Goal: Information Seeking & Learning: Check status

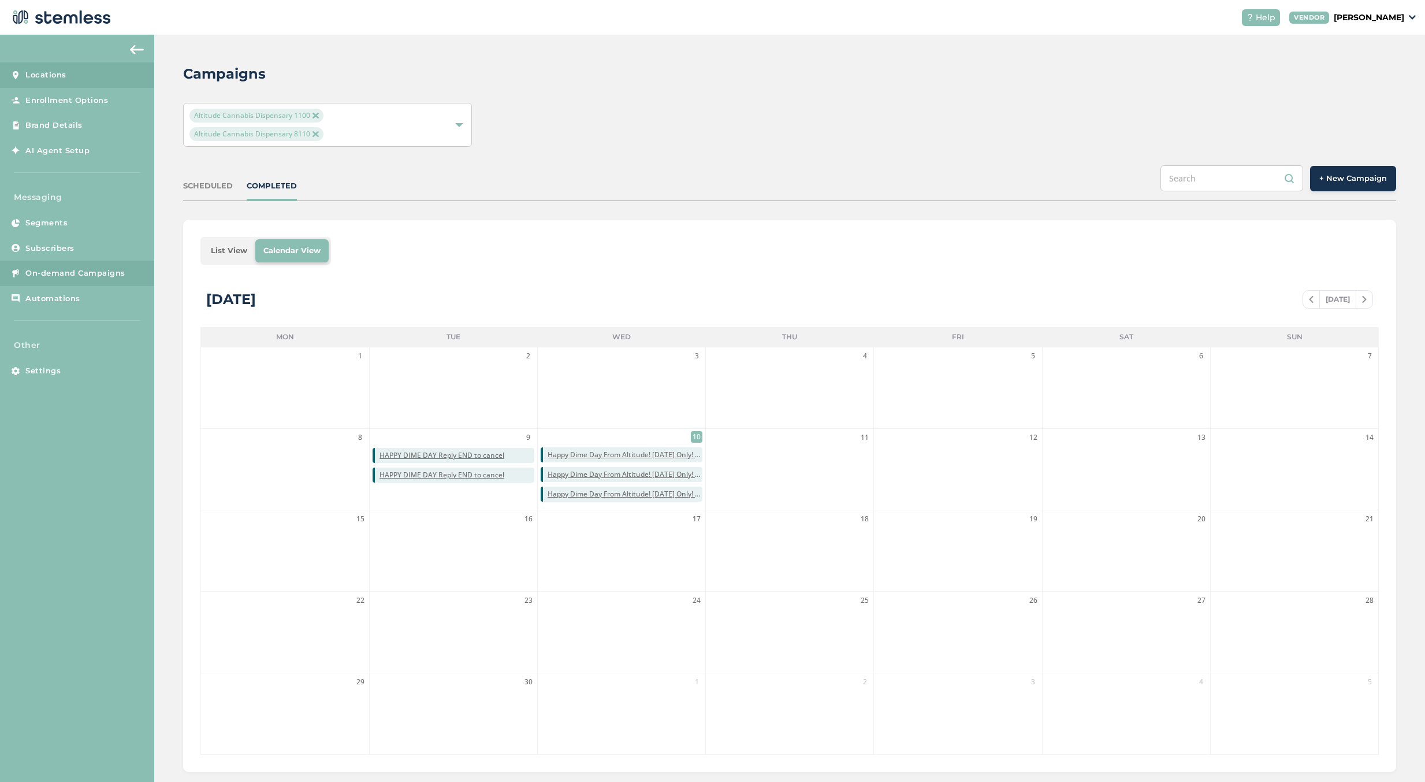
click at [70, 70] on link "Locations" at bounding box center [77, 74] width 154 height 25
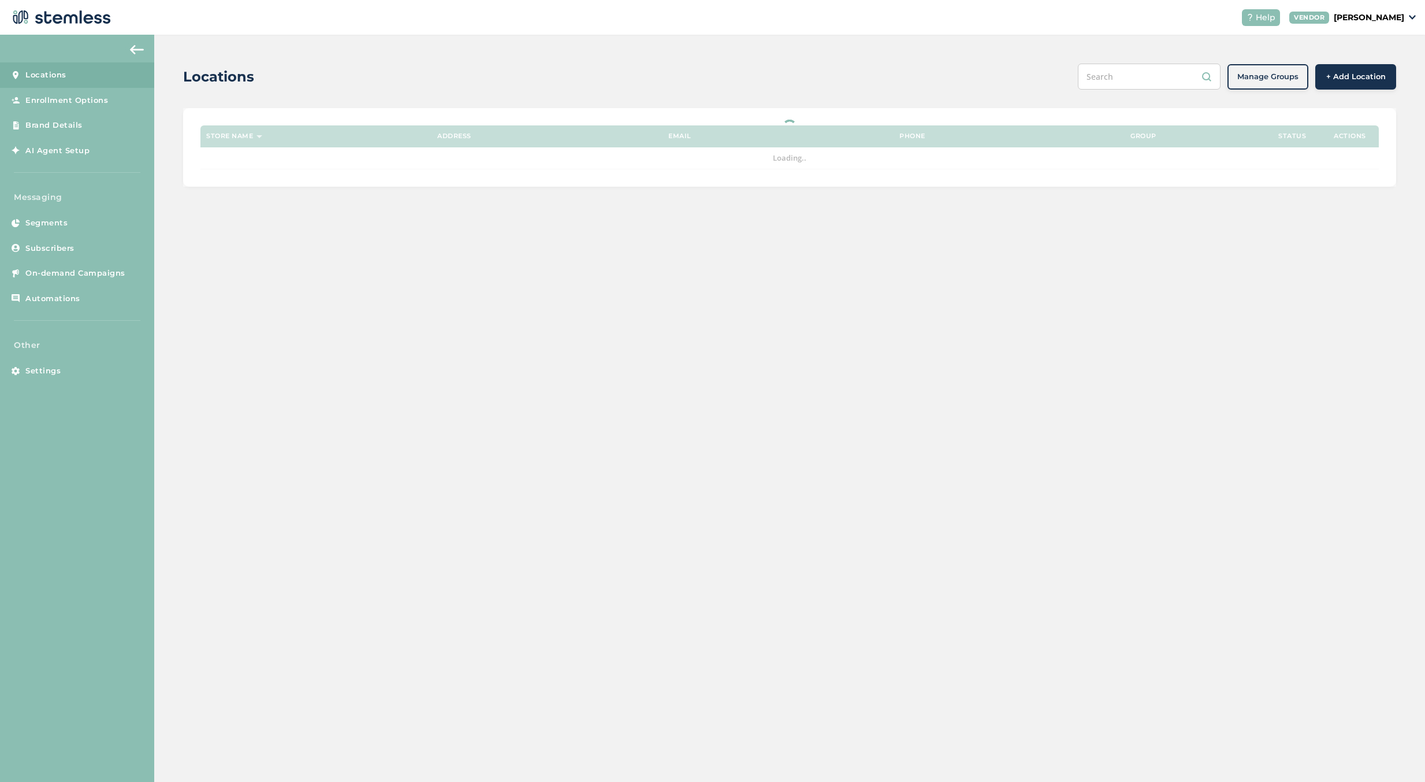
click at [80, 23] on img at bounding box center [60, 17] width 102 height 23
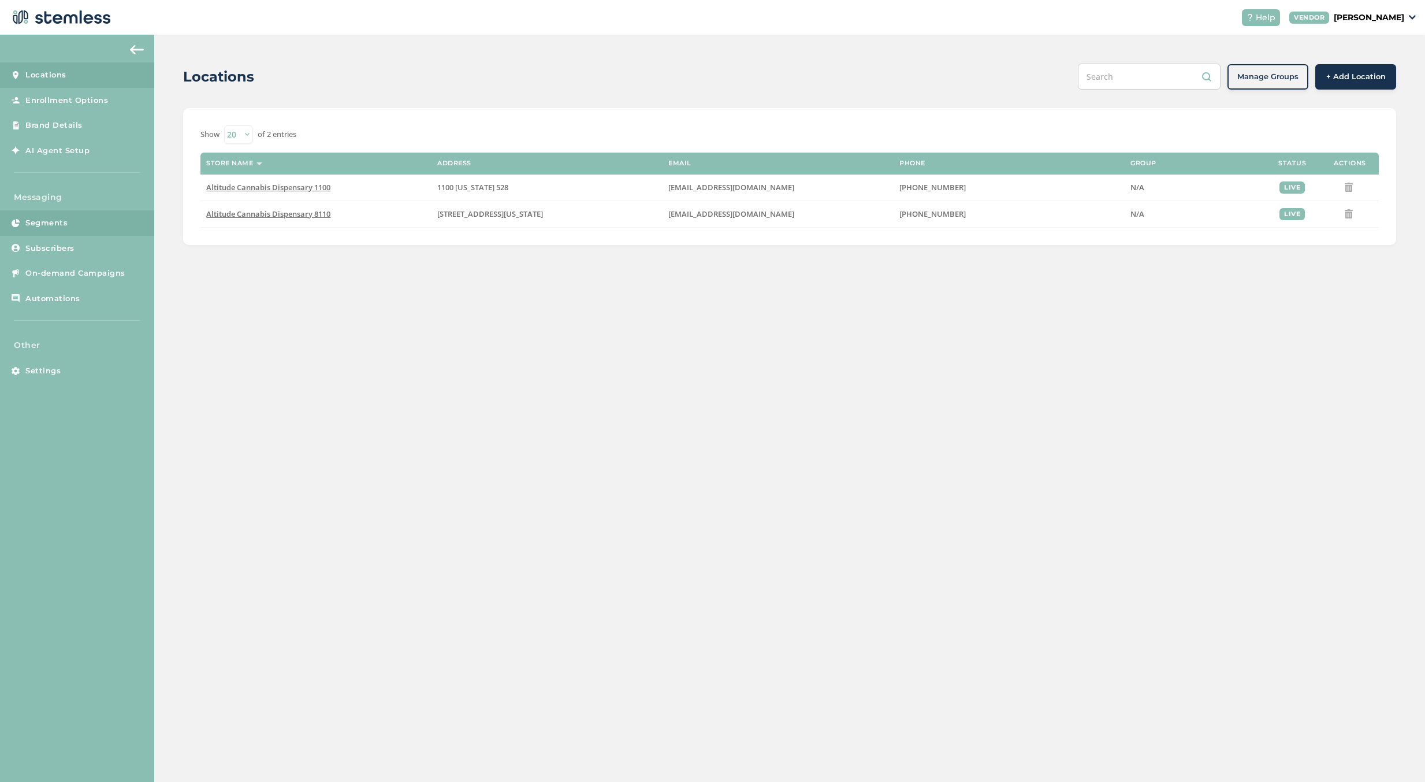
click at [72, 221] on link "Segments" at bounding box center [77, 222] width 154 height 25
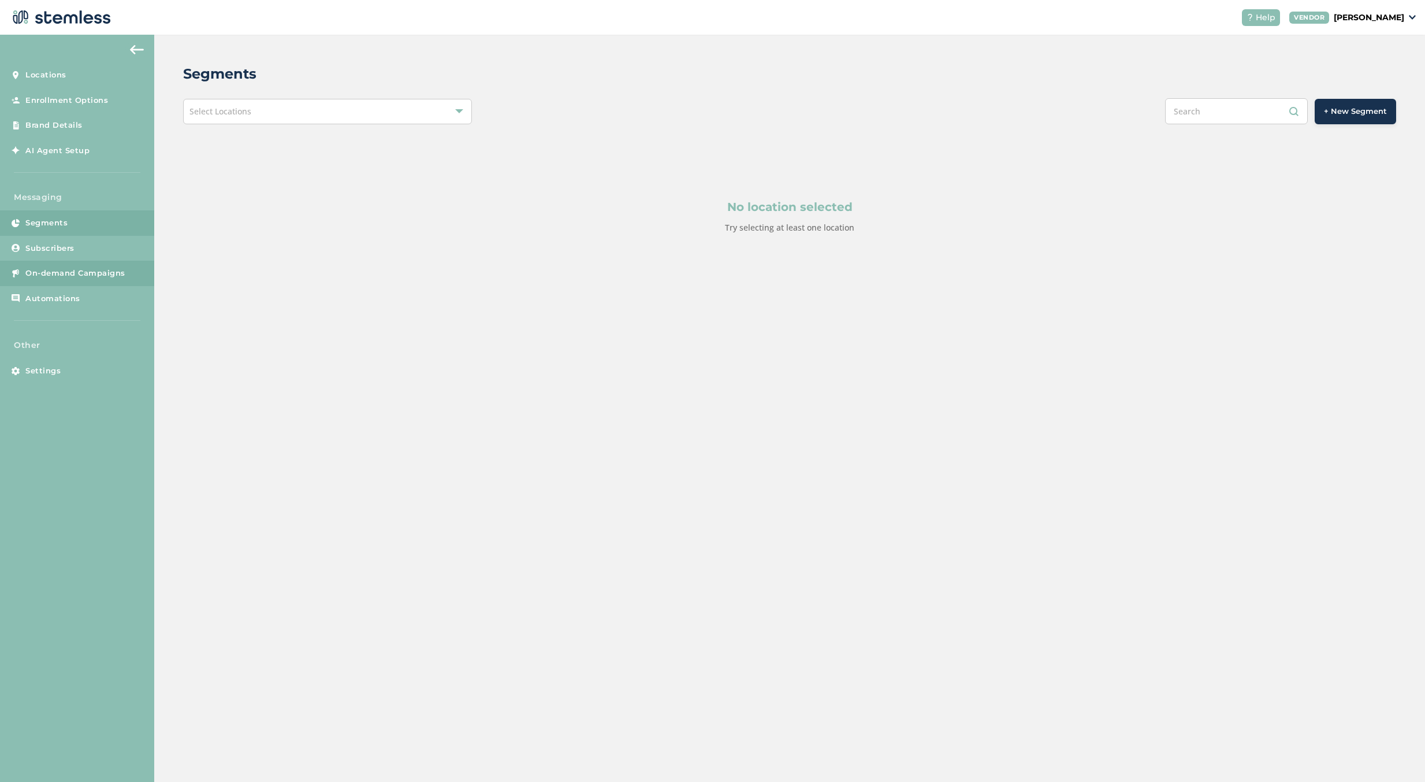
click at [94, 283] on link "On-demand Campaigns" at bounding box center [77, 273] width 154 height 25
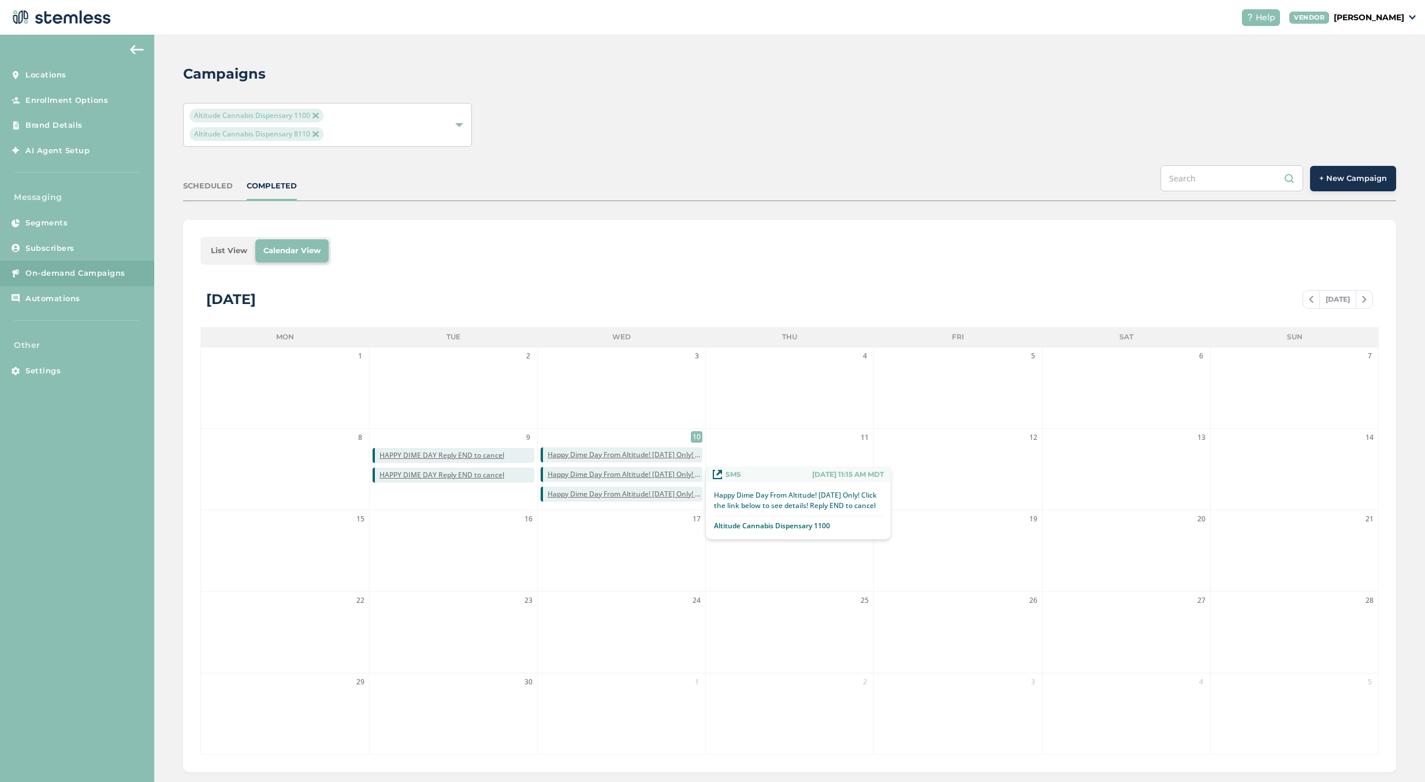
click at [696, 477] on span "Happy Dime Day From Altitude! [DATE] Only! Click the link below to see details!…" at bounding box center [625, 474] width 155 height 10
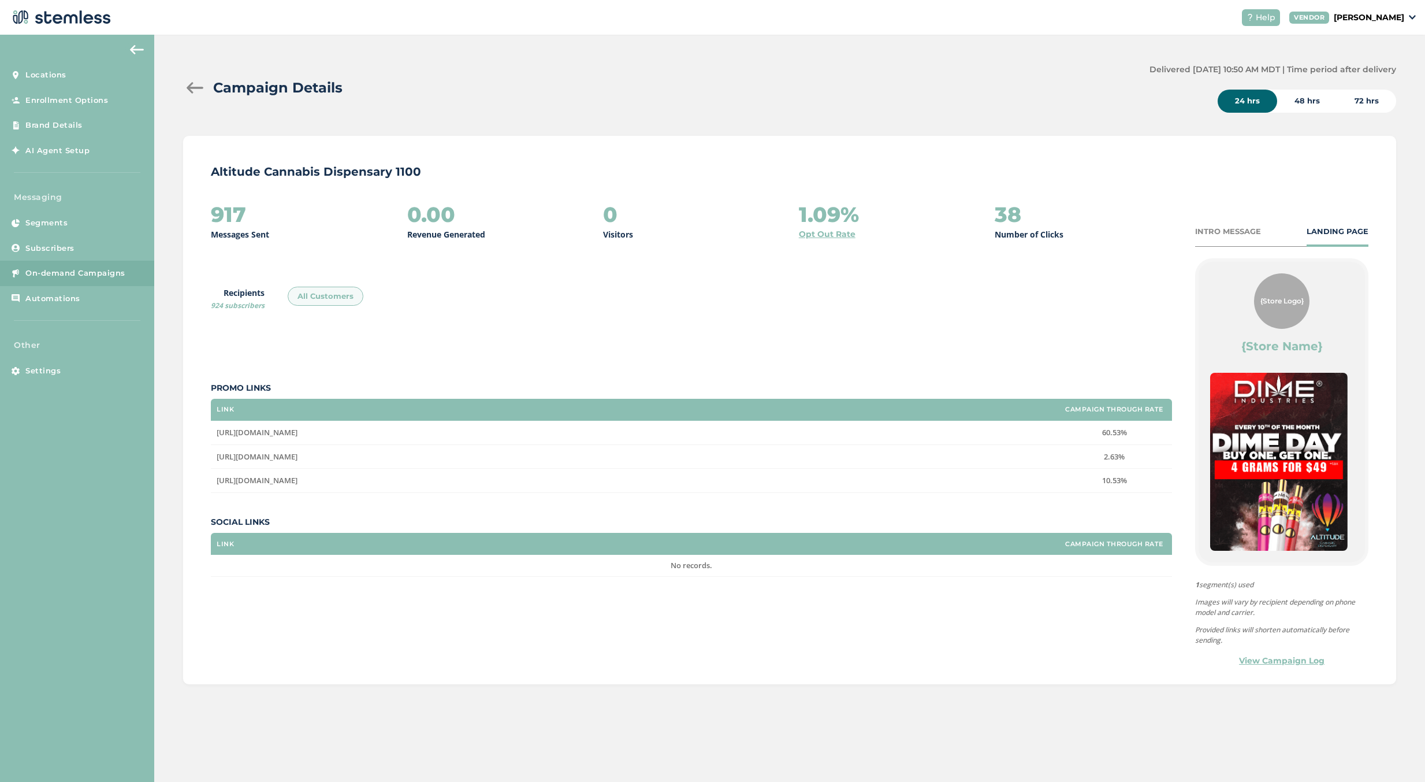
scroll to position [151, 0]
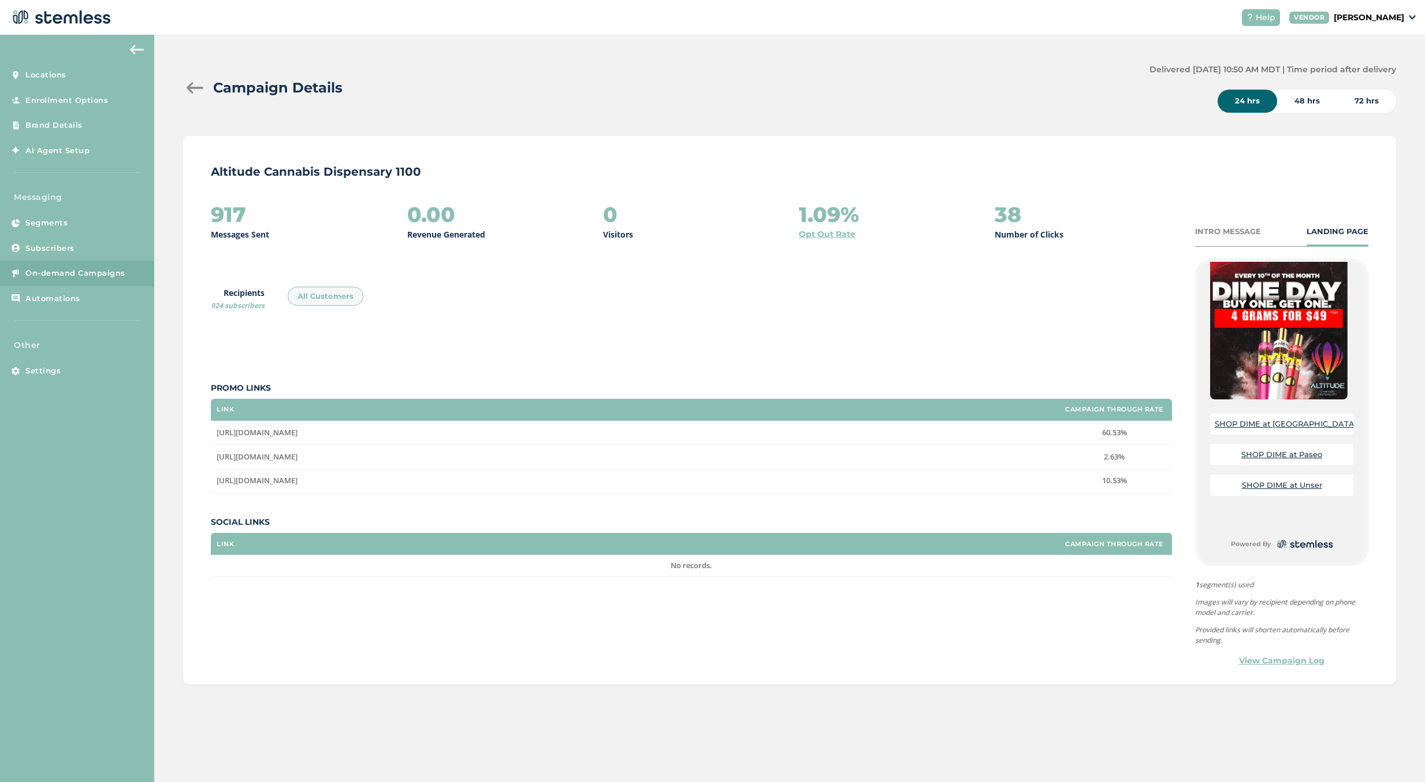
click at [202, 86] on div at bounding box center [194, 88] width 23 height 12
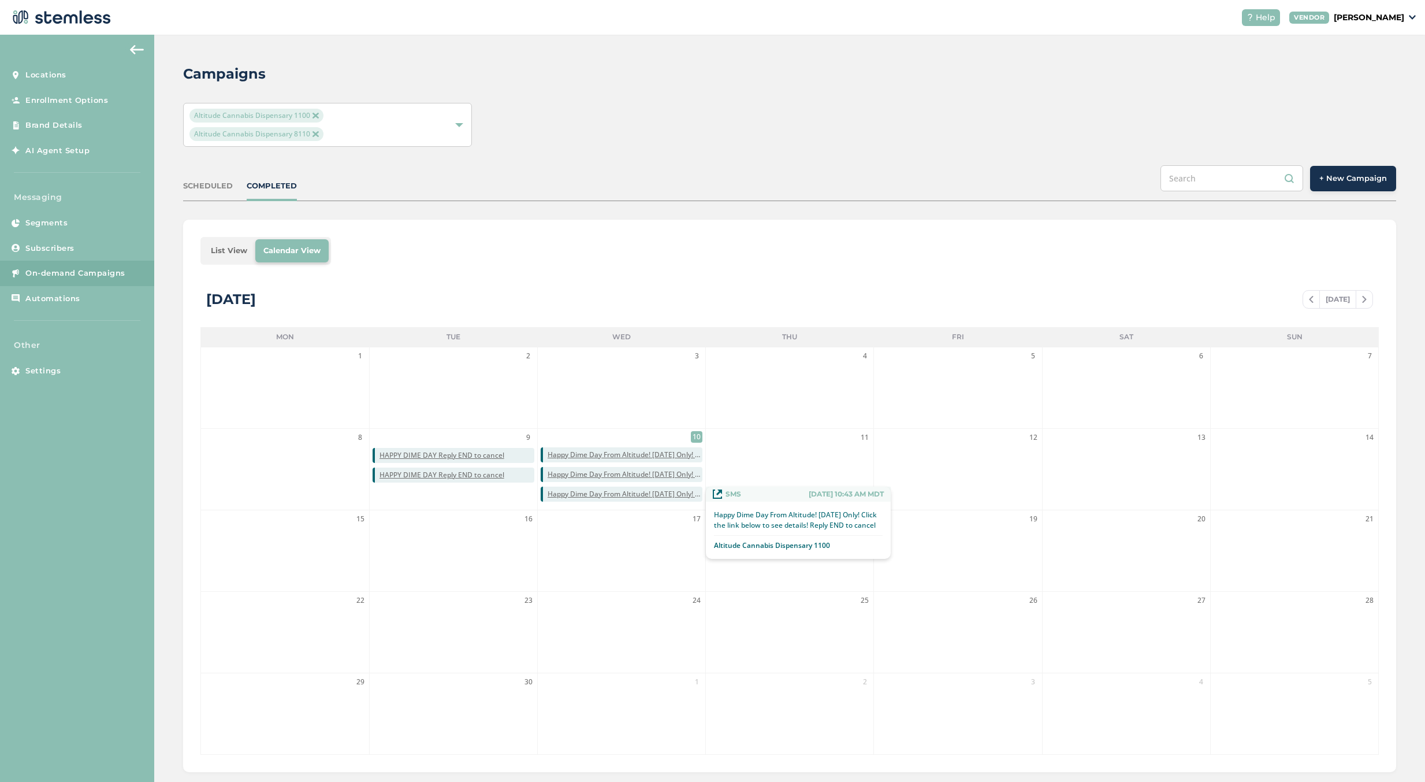
click at [693, 492] on span "Happy Dime Day From Altitude! [DATE] Only! Click the link below to see details!…" at bounding box center [625, 494] width 155 height 10
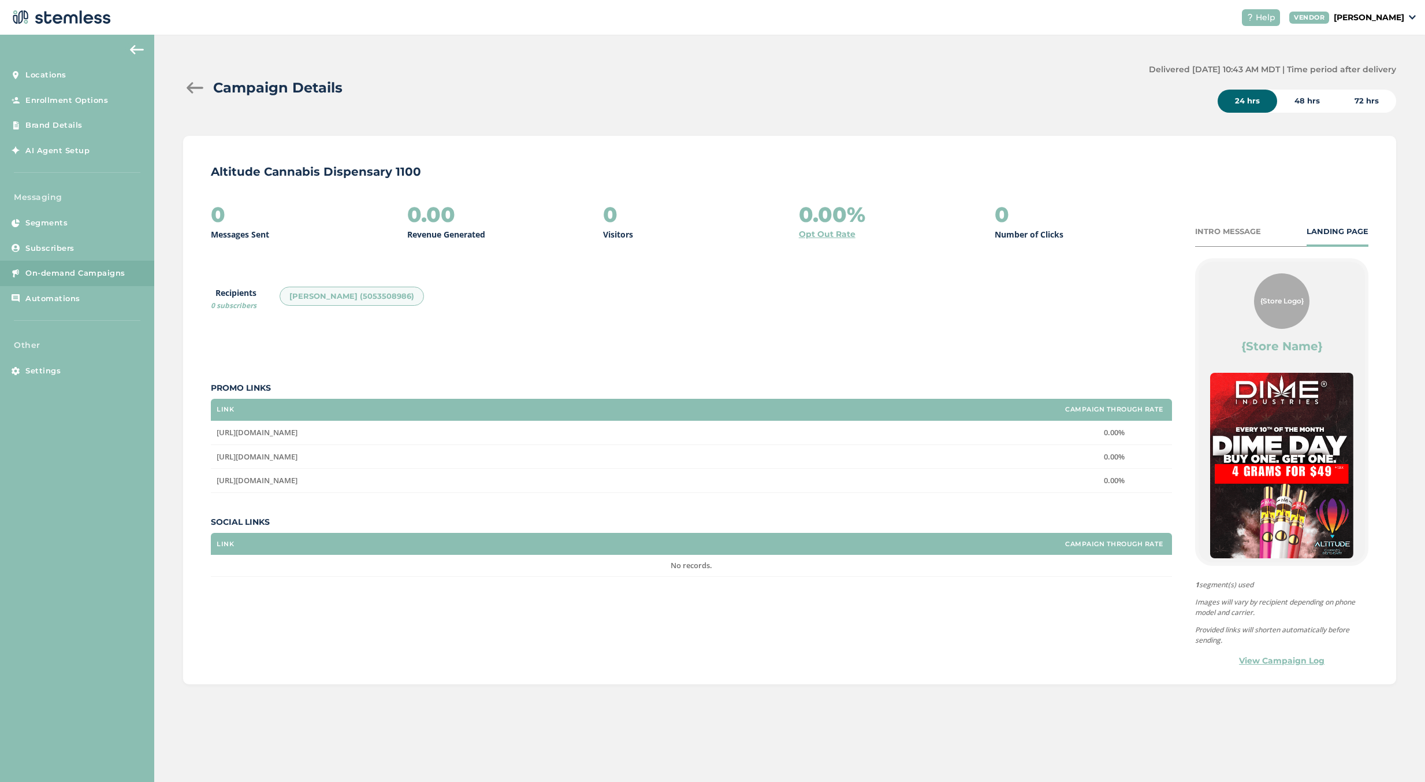
click at [192, 85] on div at bounding box center [194, 88] width 23 height 12
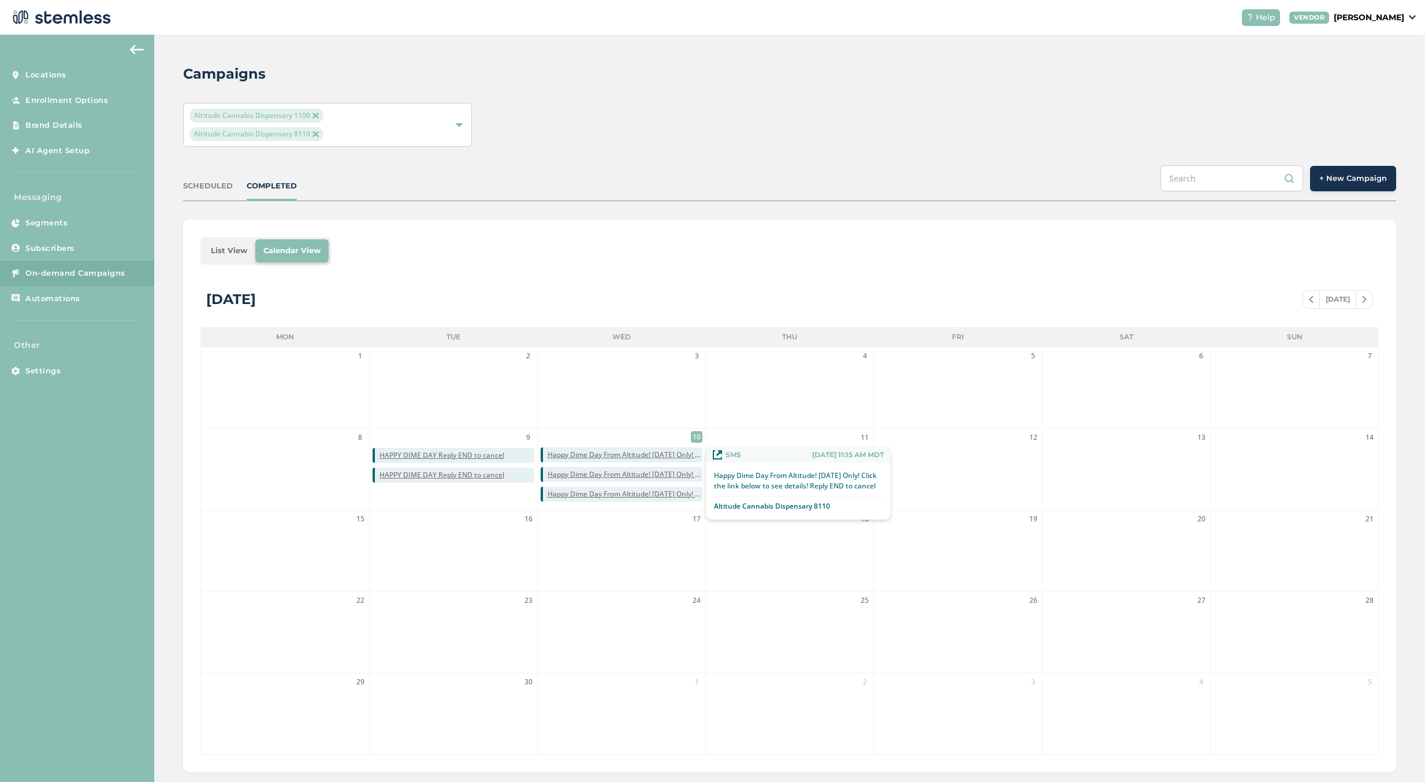
click at [695, 458] on span "Happy Dime Day From Altitude! [DATE] Only! Click the link below to see details!…" at bounding box center [625, 455] width 155 height 10
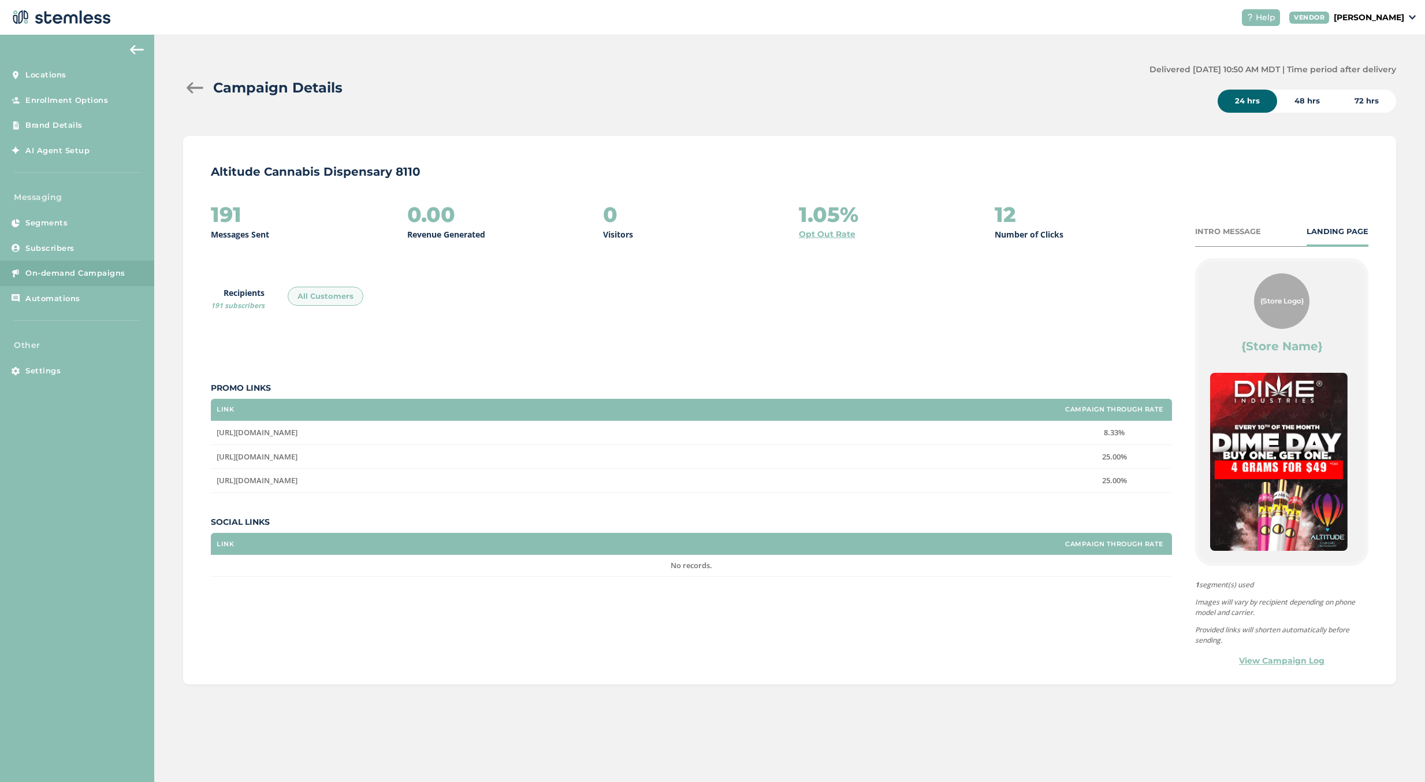
click at [200, 87] on div at bounding box center [194, 88] width 23 height 12
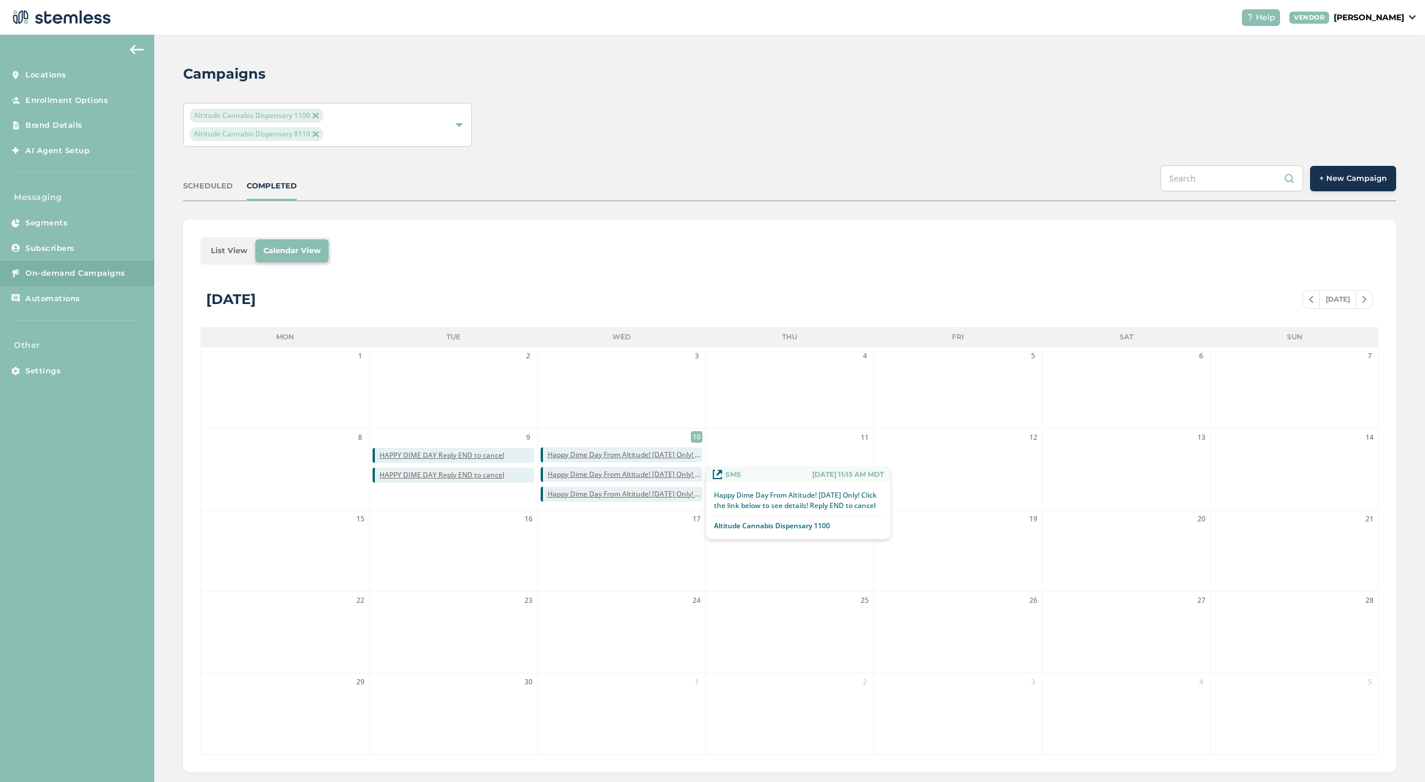
click at [692, 476] on span "Happy Dime Day From Altitude! [DATE] Only! Click the link below to see details!…" at bounding box center [625, 474] width 155 height 10
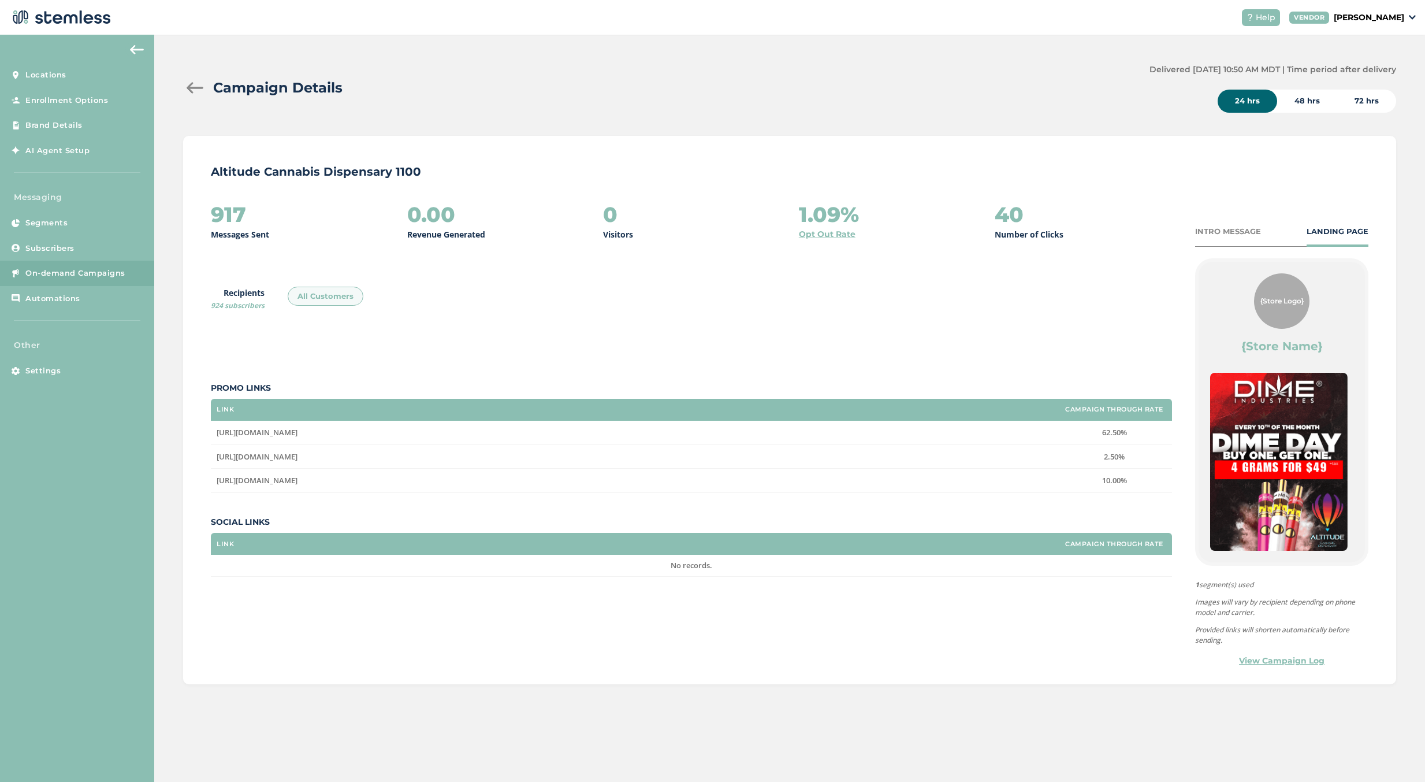
click at [205, 85] on div at bounding box center [194, 88] width 23 height 12
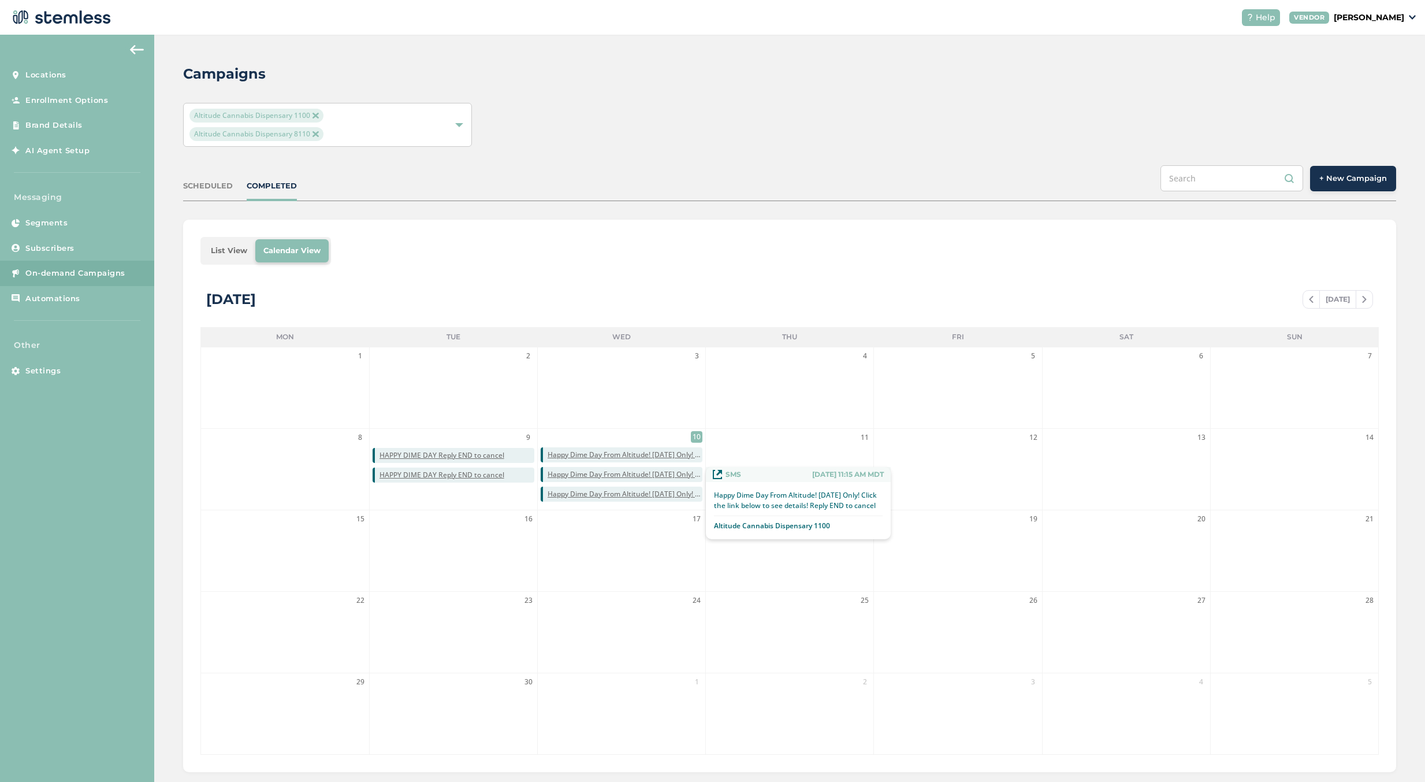
click at [694, 473] on span "Happy Dime Day From Altitude! [DATE] Only! Click the link below to see details!…" at bounding box center [625, 474] width 155 height 10
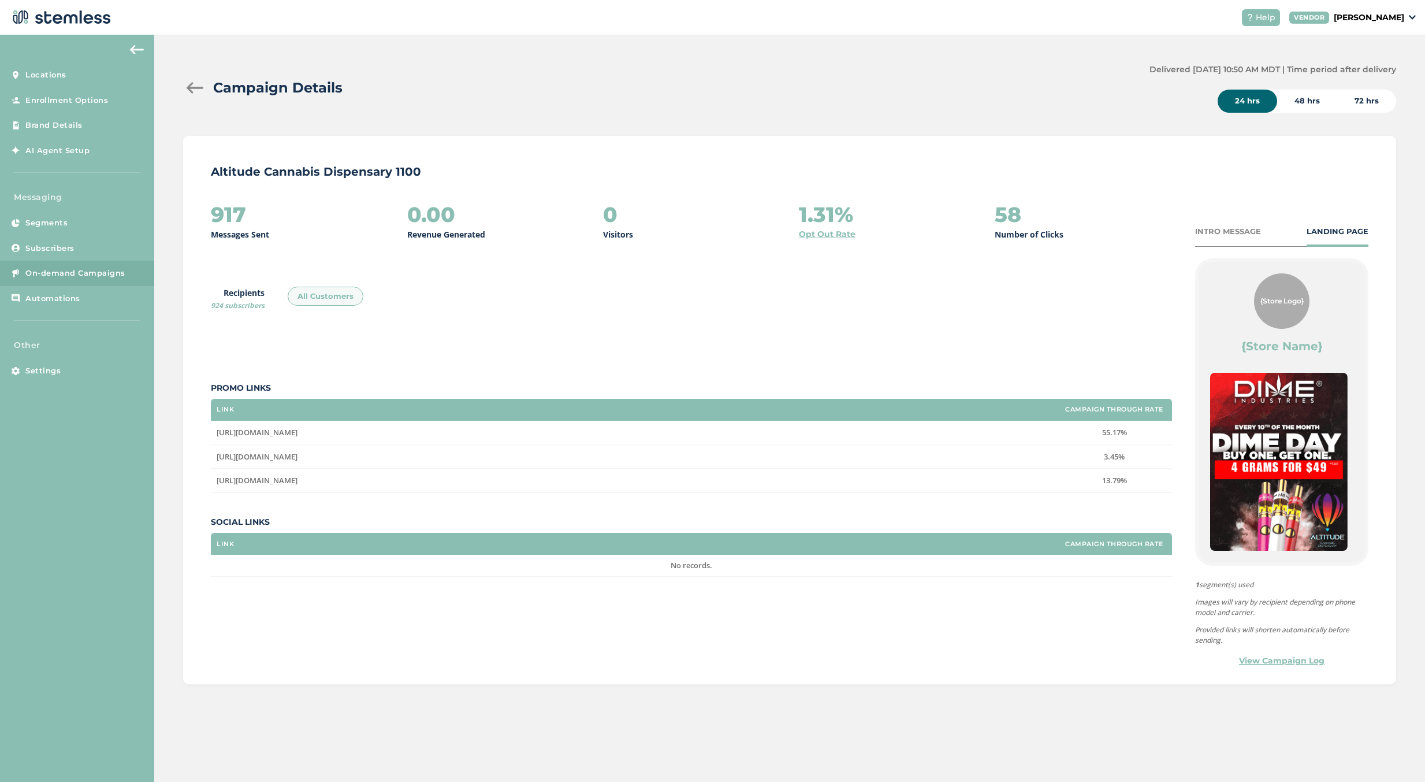
click at [192, 82] on div at bounding box center [194, 88] width 23 height 12
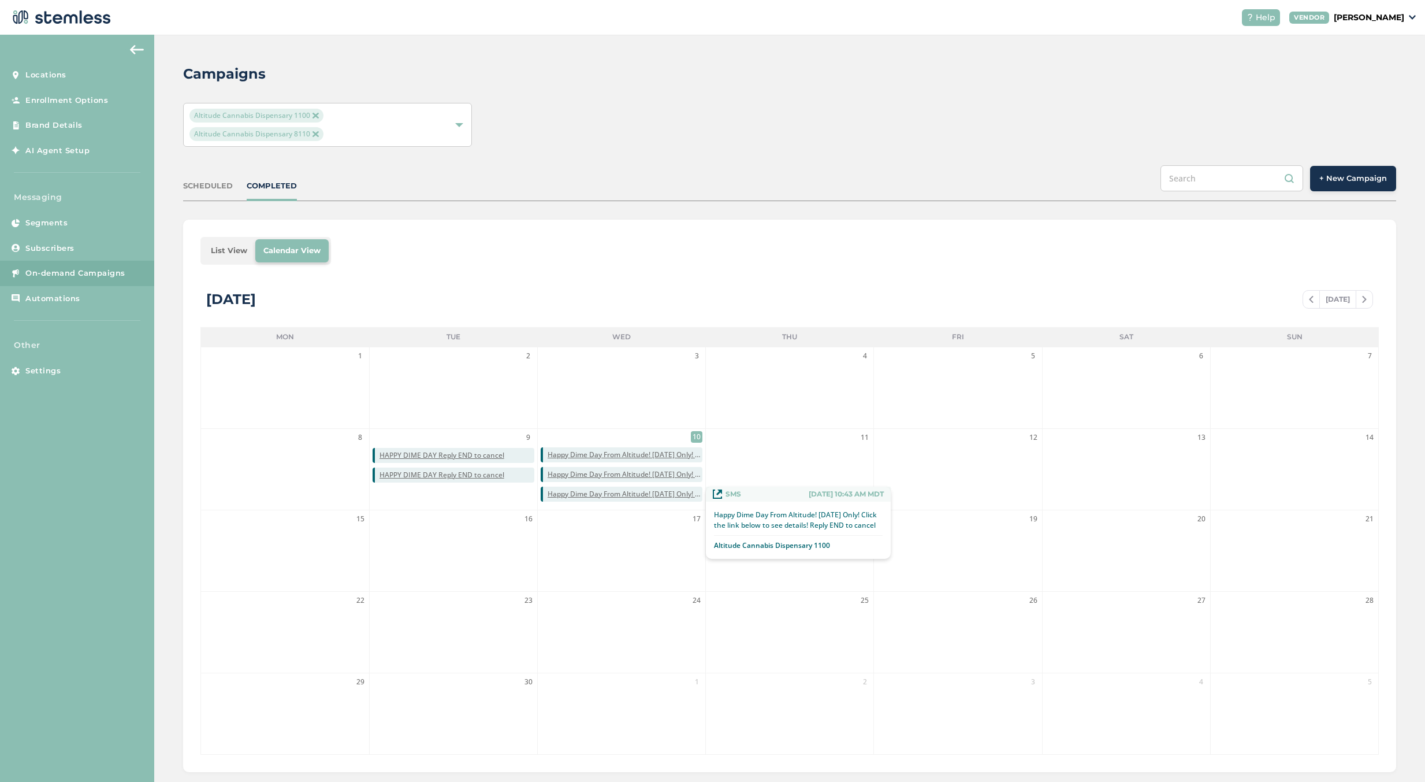
click at [695, 493] on span "Happy Dime Day From Altitude! [DATE] Only! Click the link below to see details!…" at bounding box center [625, 494] width 155 height 10
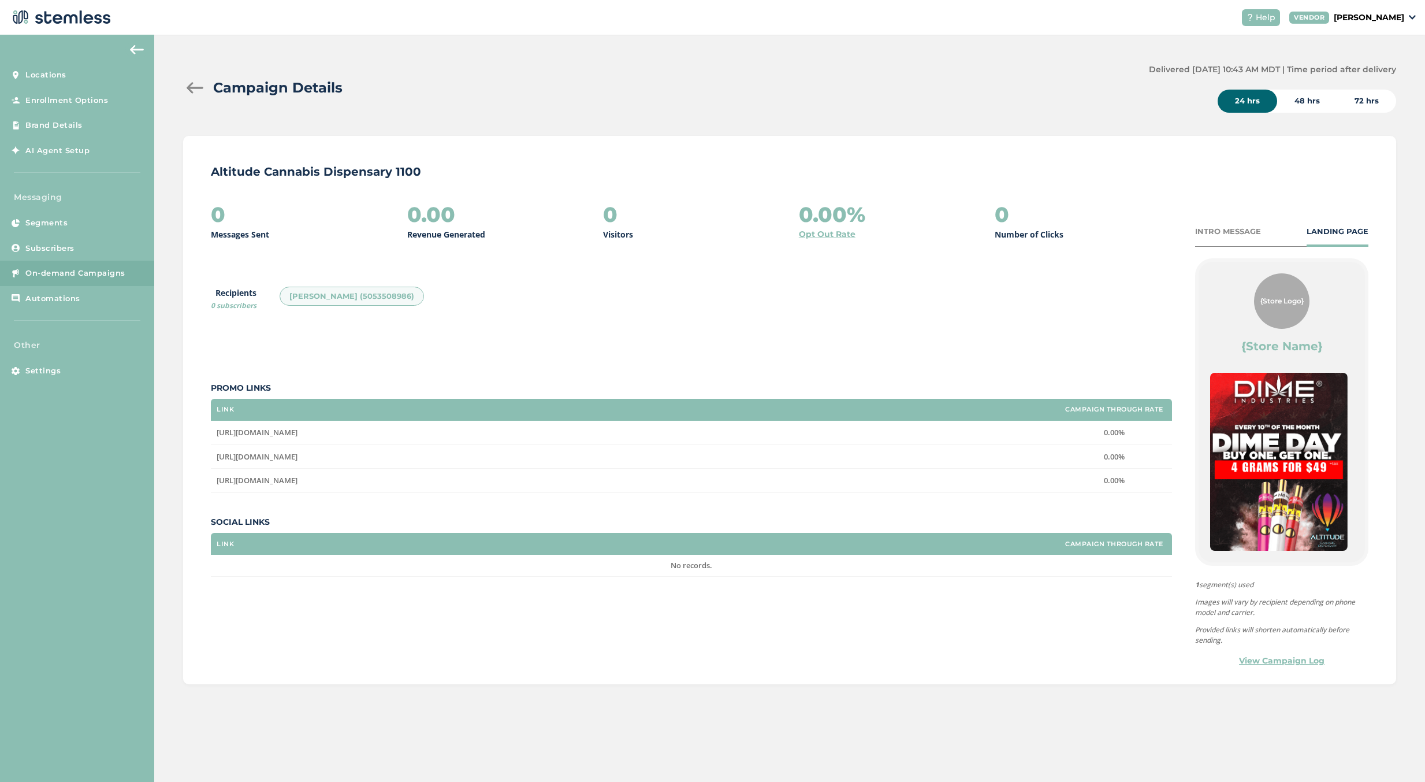
click at [200, 100] on div "Campaign Details Delivered [DATE] 10:43 AM MDT | Time period after delivery 24 …" at bounding box center [789, 88] width 1213 height 49
drag, startPoint x: 200, startPoint y: 98, endPoint x: 190, endPoint y: 83, distance: 18.7
click at [194, 88] on div "Campaign Details" at bounding box center [661, 87] width 957 height 21
click at [190, 83] on div at bounding box center [194, 88] width 23 height 12
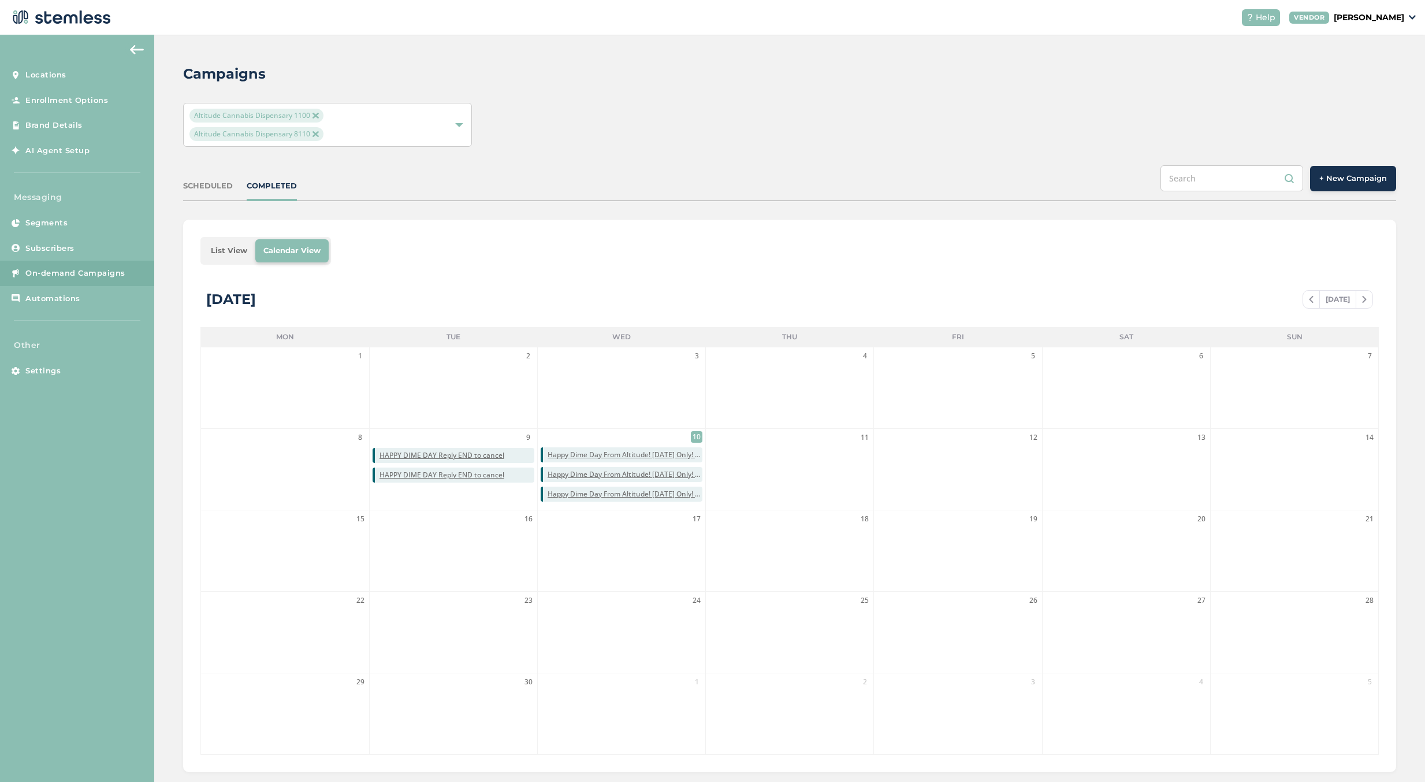
click at [697, 456] on span "Happy Dime Day From Altitude! [DATE] Only! Click the link below to see details!…" at bounding box center [625, 455] width 155 height 10
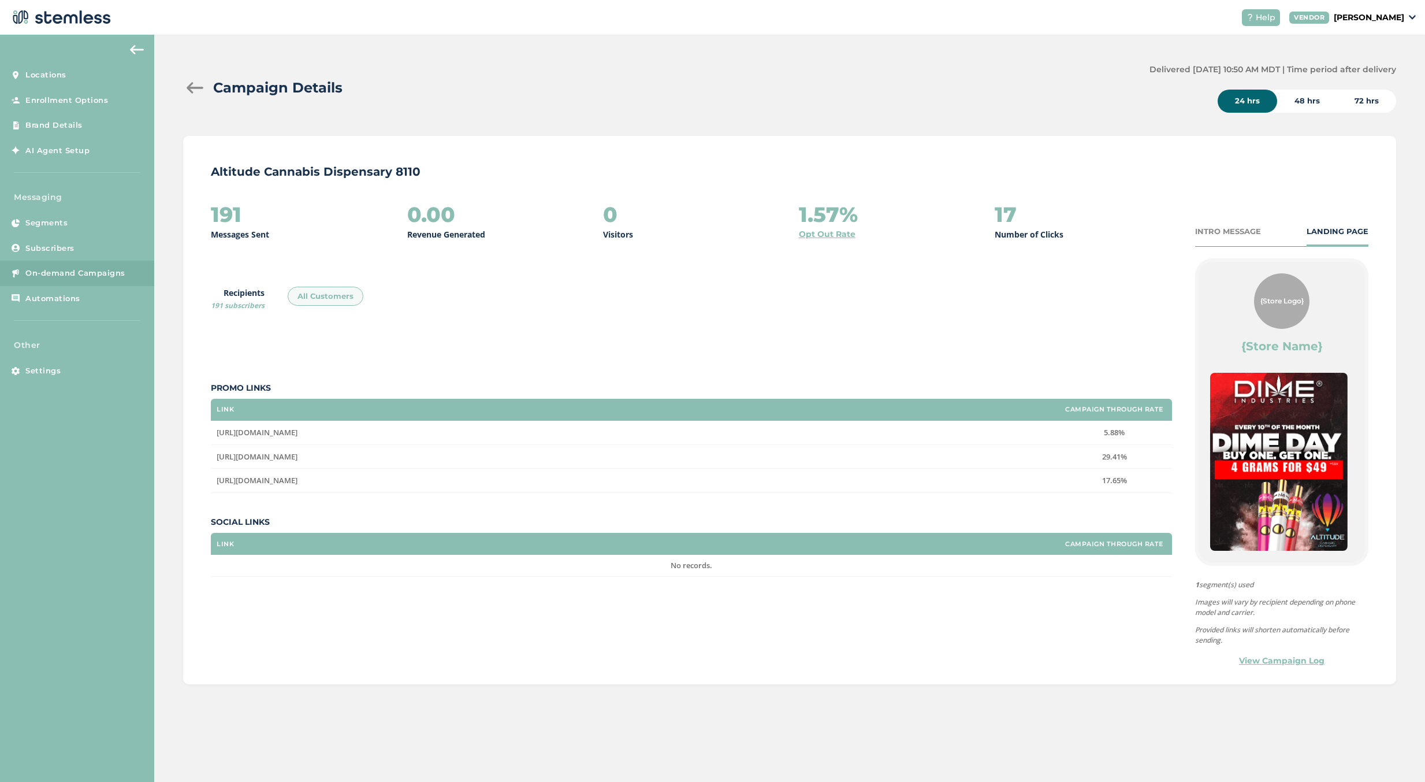
click at [188, 89] on div at bounding box center [194, 88] width 23 height 12
